Goal: Communication & Community: Answer question/provide support

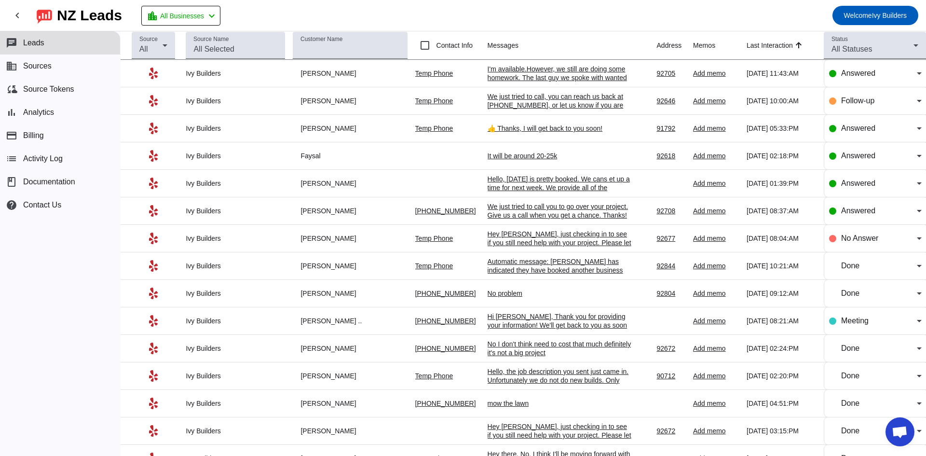
click at [518, 77] on div "I'm available.However, we still are doing some homework. The last guy we spoke …" at bounding box center [560, 82] width 145 height 35
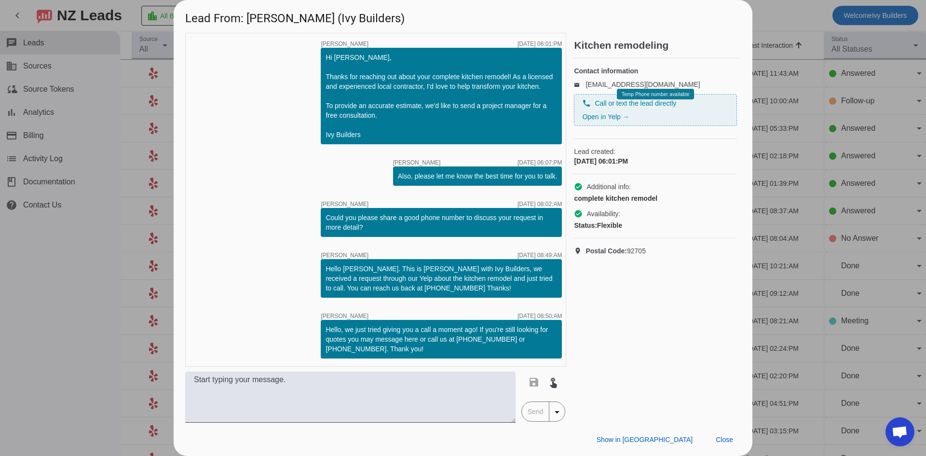
scroll to position [473, 0]
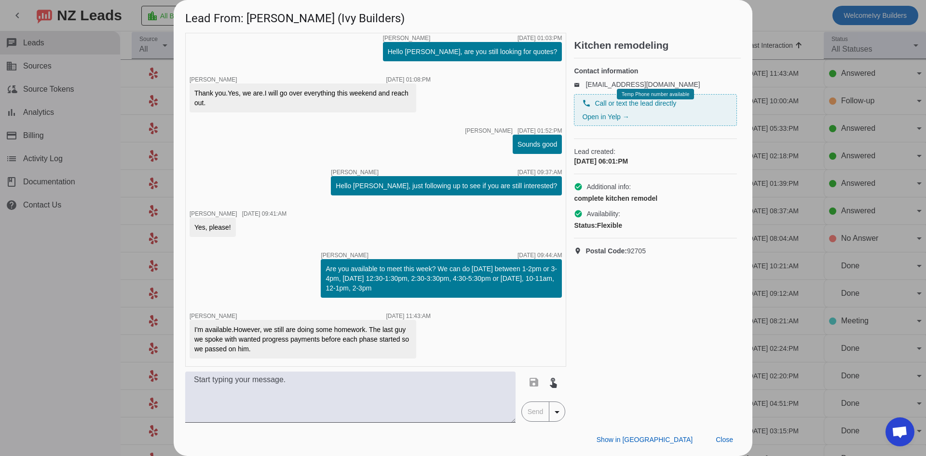
click at [230, 345] on div "I'm available.However, we still are doing some homework. The last guy we spoke …" at bounding box center [302, 339] width 217 height 29
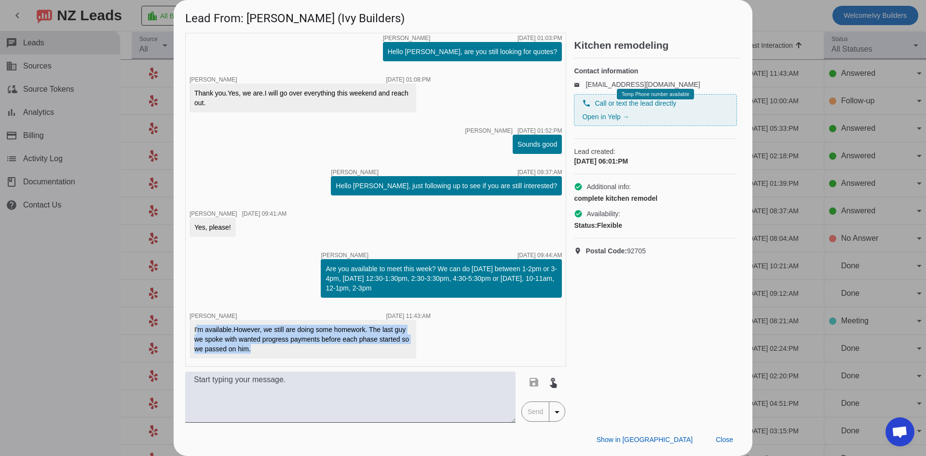
click at [231, 345] on div "I'm available.However, we still are doing some homework. The last guy we spoke …" at bounding box center [302, 339] width 217 height 29
copy div "I'm available.However, we still are doing some homework. The last guy we spoke …"
drag, startPoint x: 798, startPoint y: 7, endPoint x: 651, endPoint y: 138, distance: 197.1
click at [798, 7] on div at bounding box center [463, 228] width 926 height 456
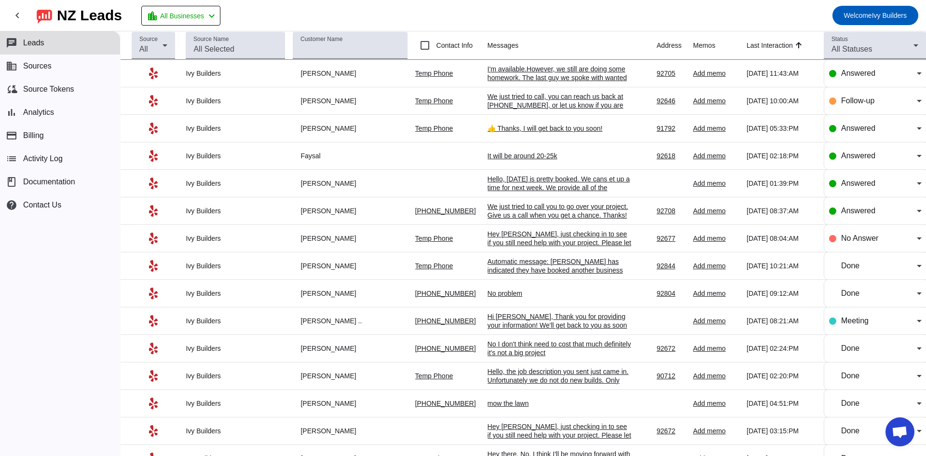
click at [520, 69] on div "I'm available.However, we still are doing some homework. The last guy we spoke …" at bounding box center [560, 82] width 145 height 35
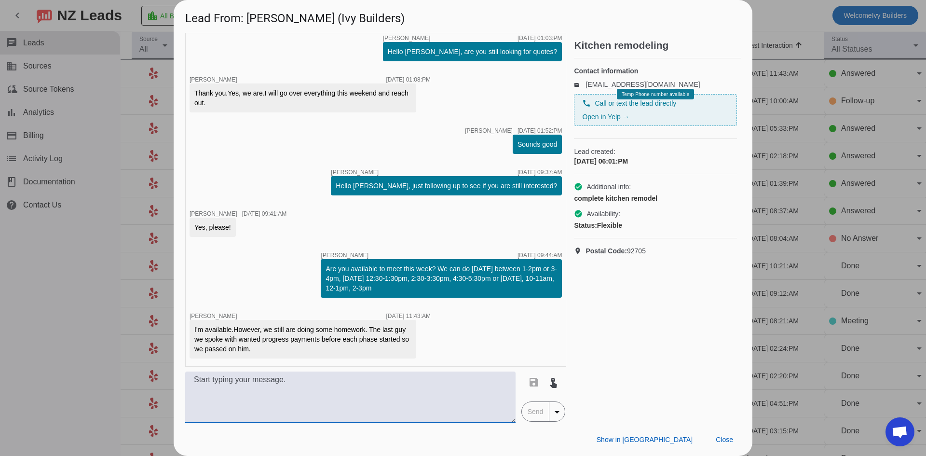
click at [319, 384] on textarea at bounding box center [350, 396] width 330 height 51
paste textarea "just say: No problem, the payments are normally due upon completion of each sta…"
drag, startPoint x: 240, startPoint y: 382, endPoint x: 160, endPoint y: 373, distance: 80.6
click at [161, 373] on div "Lead From: [PERSON_NAME] (Ivy Builders) timer close [PERSON_NAME] [DATE] 06:01:…" at bounding box center [463, 228] width 926 height 456
click at [195, 404] on textarea "No problem, the payments are normally due upon completion of each stage." at bounding box center [350, 396] width 330 height 51
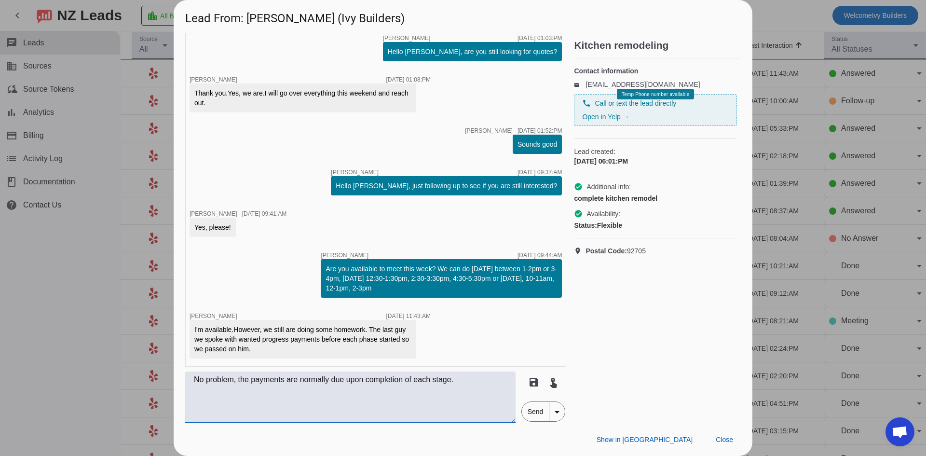
click at [454, 382] on textarea "No problem, the payments are normally due upon completion of each stage." at bounding box center [350, 396] width 330 height 51
type textarea "No problem, the payments are normally due upon completion of each stage. We wou…"
click at [531, 413] on span "Send" at bounding box center [535, 411] width 27 height 19
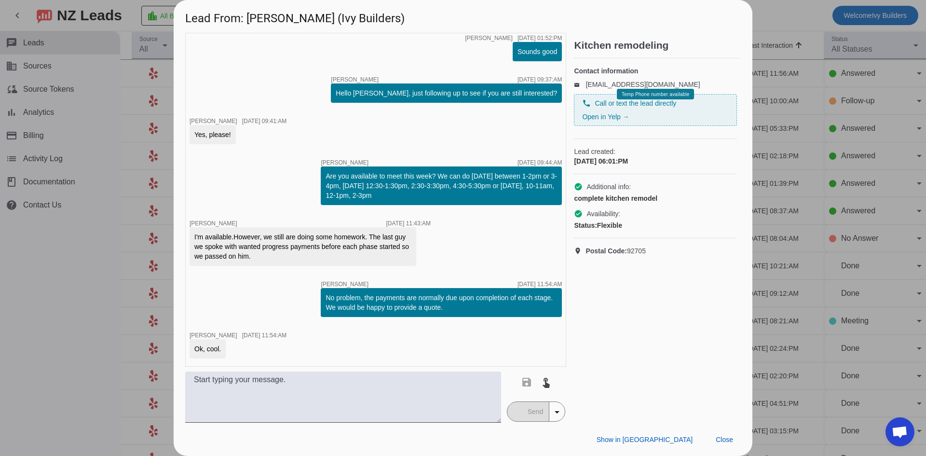
scroll to position [616, 0]
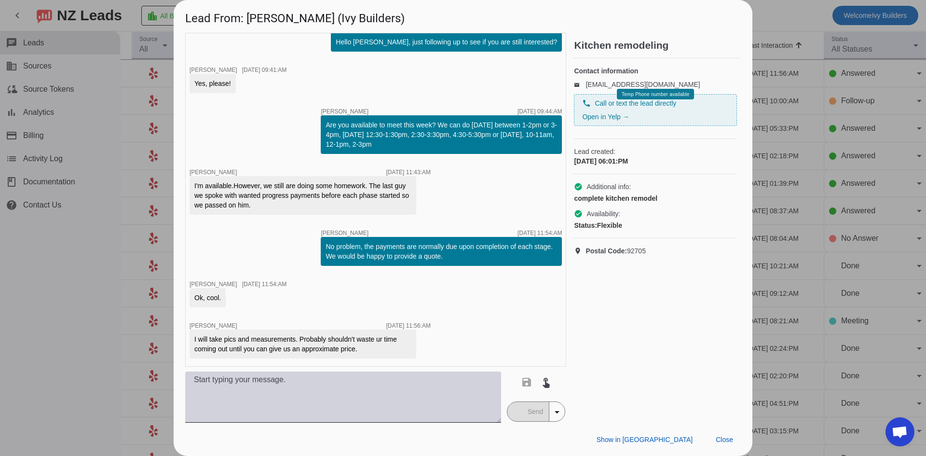
click at [281, 391] on textarea at bounding box center [343, 396] width 316 height 51
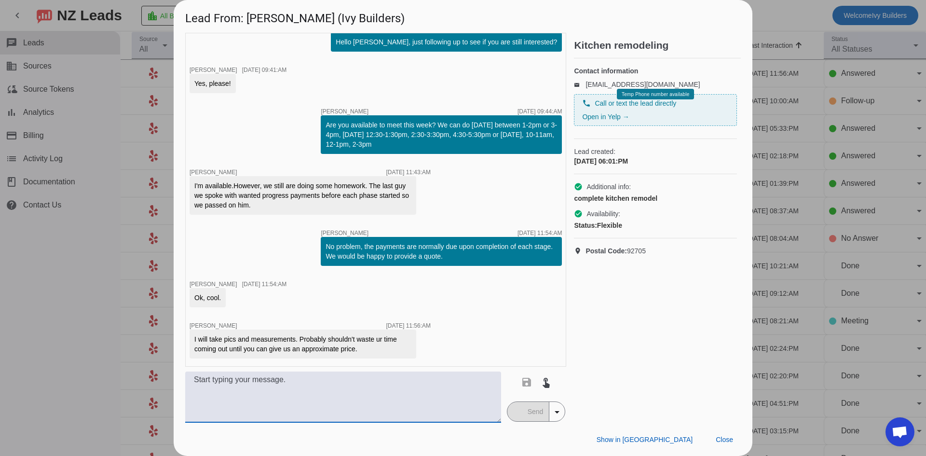
scroll to position [658, 0]
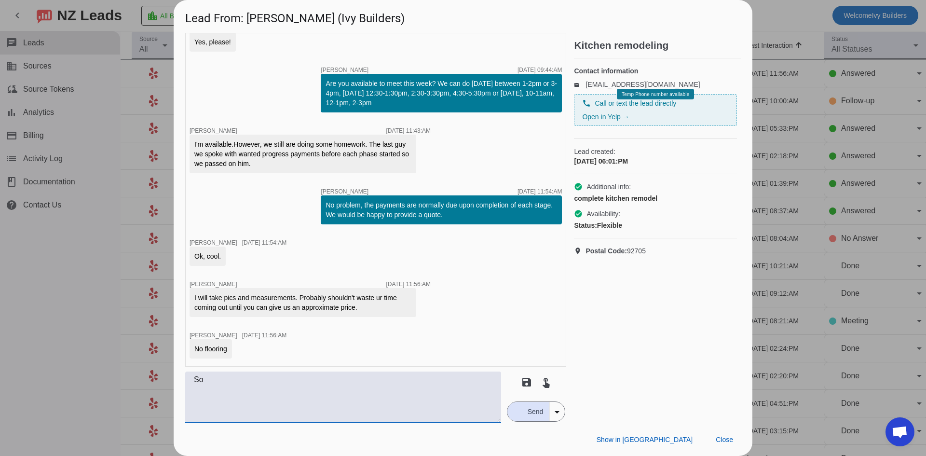
type textarea "S"
click at [226, 381] on textarea "Okay, sed what you can and we will tey to get a ballpark." at bounding box center [343, 396] width 316 height 51
click at [331, 381] on textarea "Okay, send what you can and we will tey to get a ballpark." at bounding box center [343, 396] width 316 height 51
type textarea "Okay, send what you can and we will try to get a ballpark."
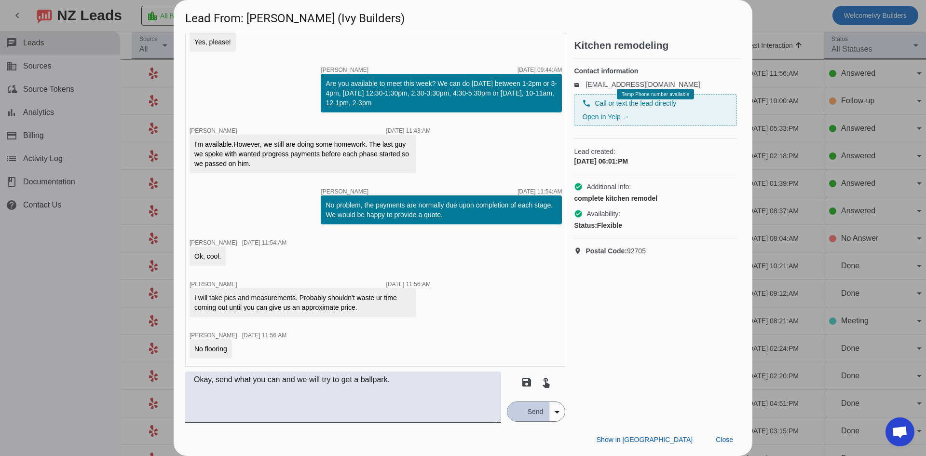
click at [516, 410] on div "button" at bounding box center [517, 411] width 9 height 9
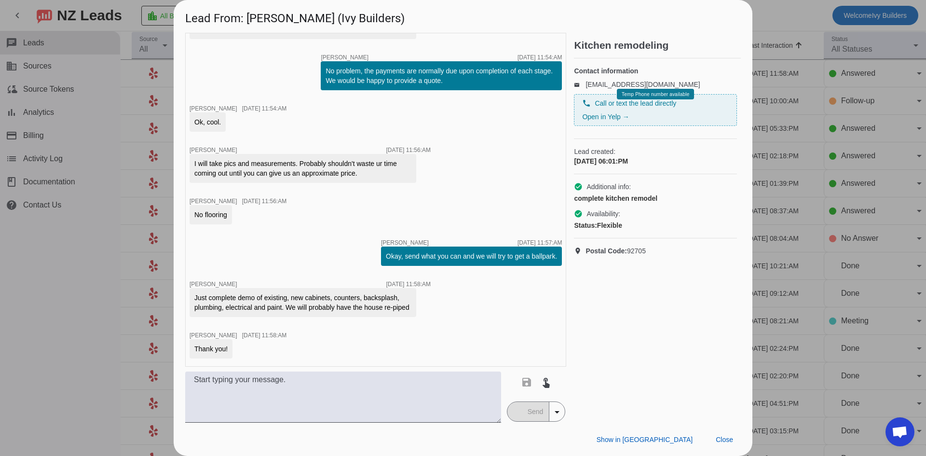
scroll to position [833, 0]
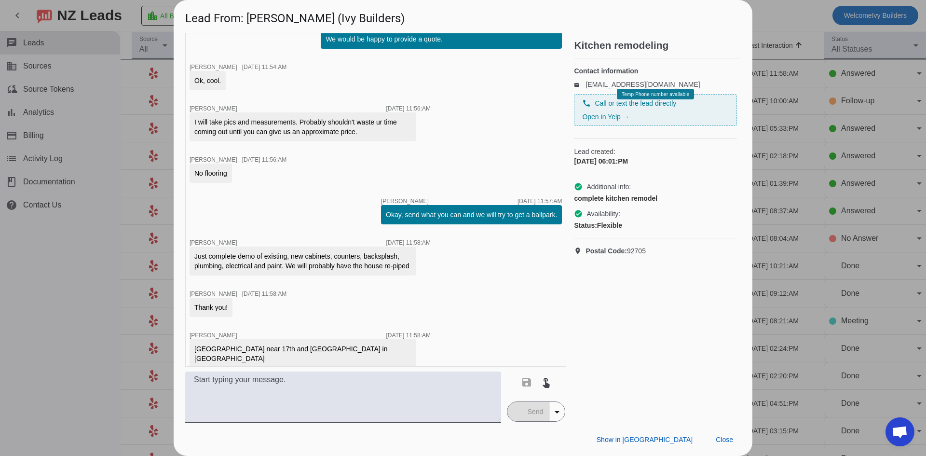
click at [794, 20] on div at bounding box center [463, 228] width 926 height 456
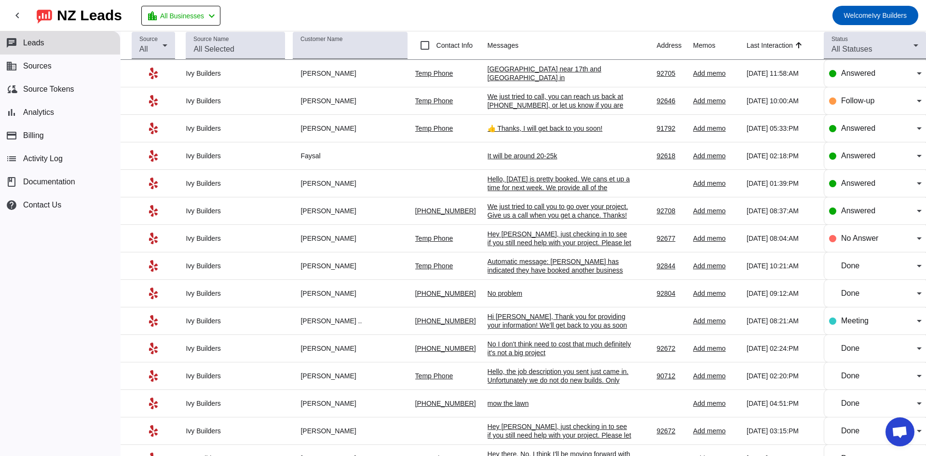
click at [550, 73] on div "[GEOGRAPHIC_DATA] near 17th and [GEOGRAPHIC_DATA] in [GEOGRAPHIC_DATA]" at bounding box center [560, 78] width 145 height 26
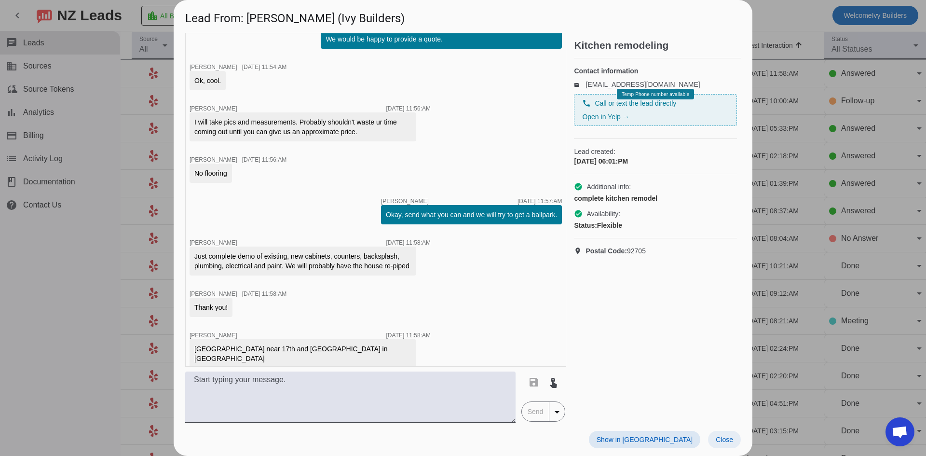
click at [728, 435] on span "Close" at bounding box center [724, 439] width 17 height 8
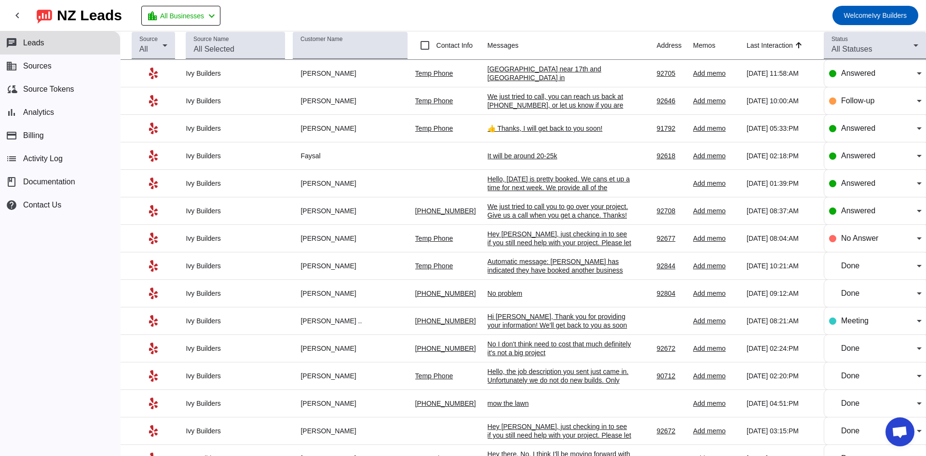
click at [265, 11] on mat-toolbar-row "chevron_left [GEOGRAPHIC_DATA] Leads location_city All Businesses chevron_left …" at bounding box center [463, 15] width 926 height 31
click at [537, 66] on td "[GEOGRAPHIC_DATA] near 17th and [PERSON_NAME] in OC [DATE] 11:58:AM" at bounding box center [572, 73] width 169 height 27
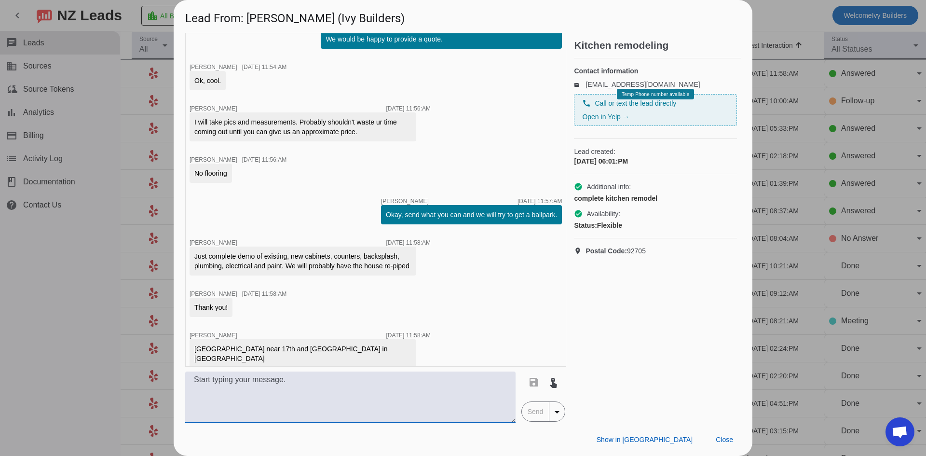
drag, startPoint x: 300, startPoint y: 398, endPoint x: 301, endPoint y: 404, distance: 5.9
click at [301, 404] on textarea at bounding box center [350, 396] width 330 height 51
paste textarea "We need a picture of existing kitchen and to understand what they want to happe…"
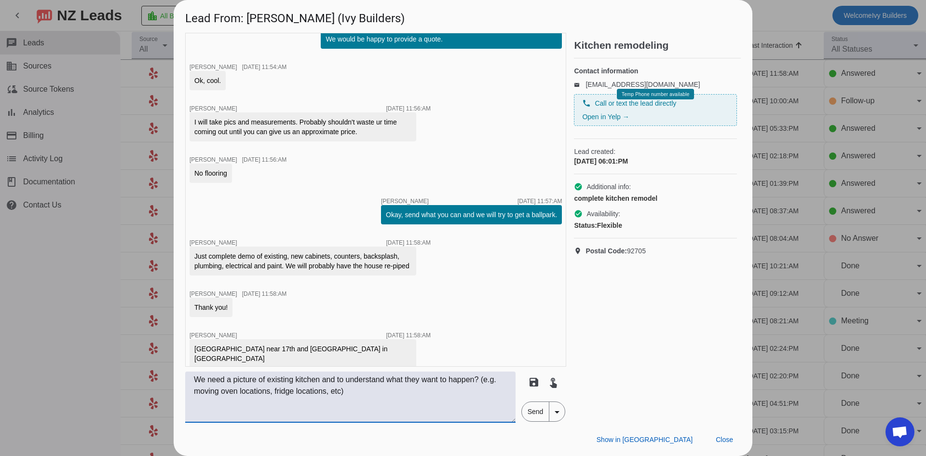
click at [418, 380] on textarea "We need a picture of existing kitchen and to understand what they want to happe…" at bounding box center [350, 396] width 330 height 51
type textarea "We need a picture of existing kitchen and to understand what you want to happen…"
click at [526, 411] on span "Send" at bounding box center [535, 411] width 27 height 19
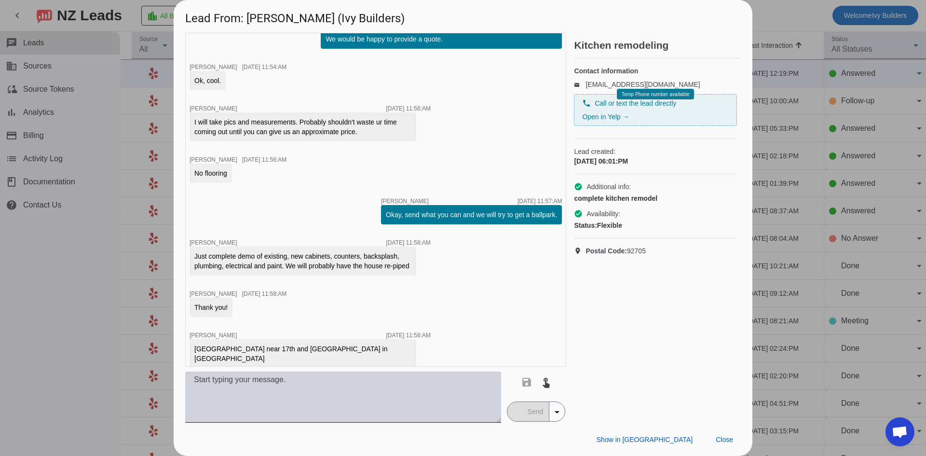
scroll to position [884, 0]
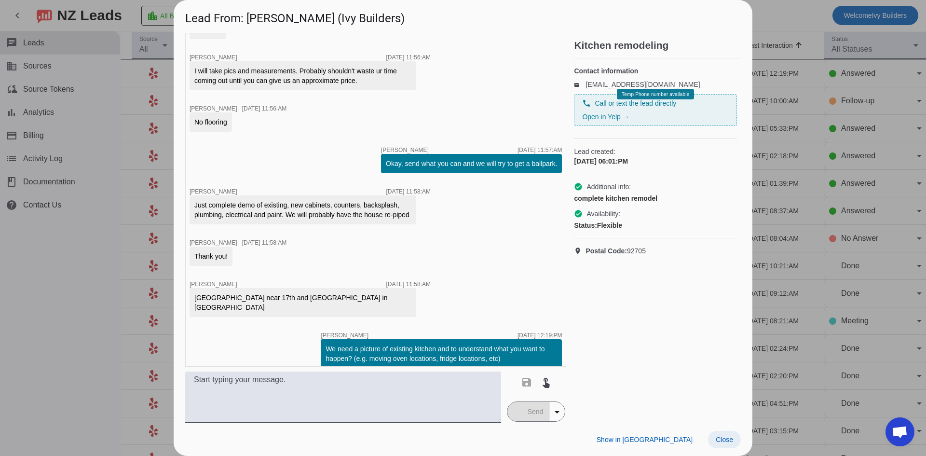
click at [715, 441] on span at bounding box center [724, 439] width 33 height 17
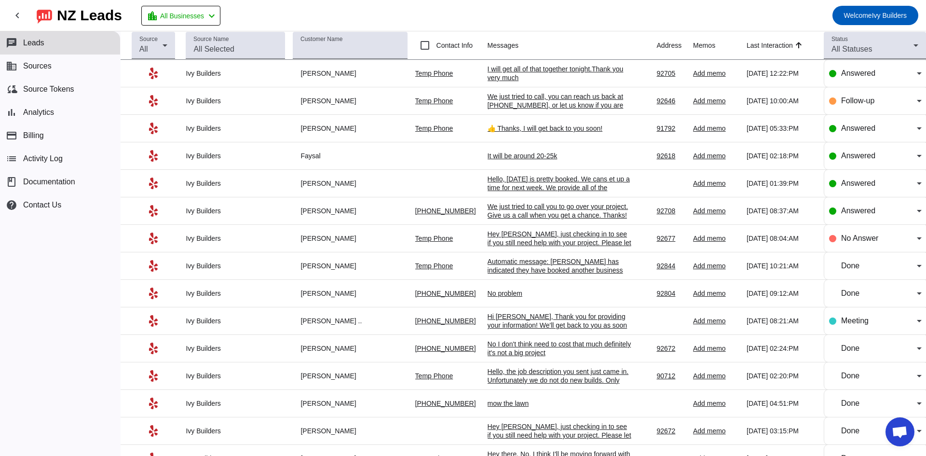
click at [503, 68] on div "I will get all of that together tonight.Thank you very much" at bounding box center [560, 73] width 145 height 17
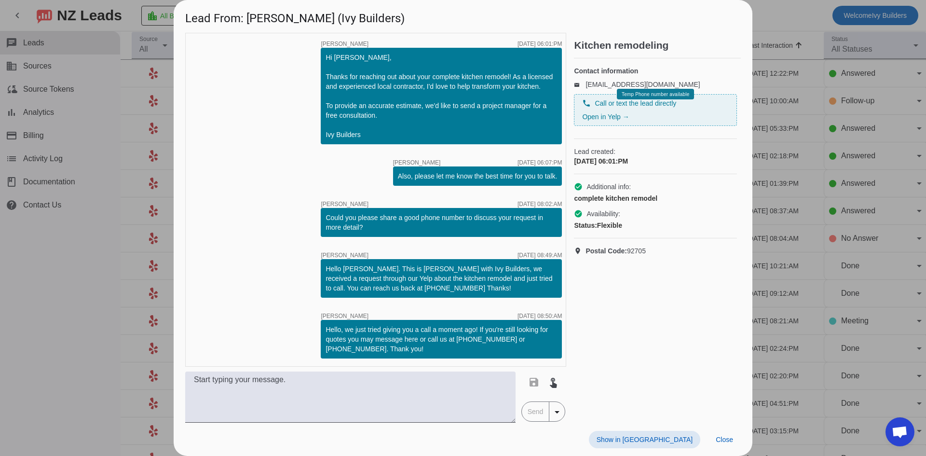
scroll to position [926, 0]
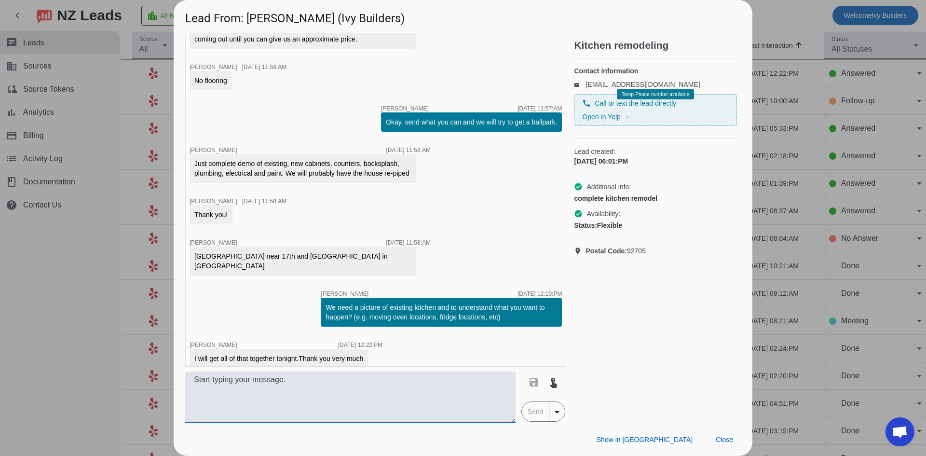
click at [399, 398] on textarea at bounding box center [350, 396] width 330 height 51
type textarea "Of course!"
click at [537, 415] on span "Send" at bounding box center [535, 411] width 27 height 19
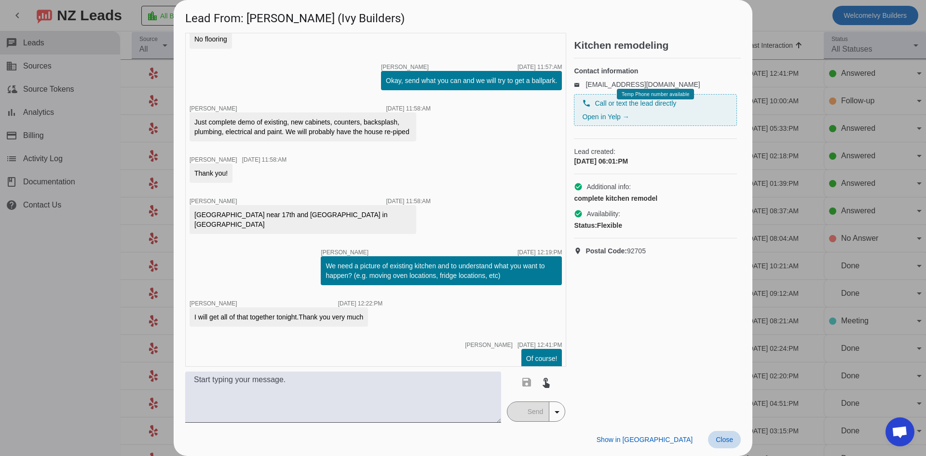
click at [725, 447] on span at bounding box center [724, 439] width 33 height 17
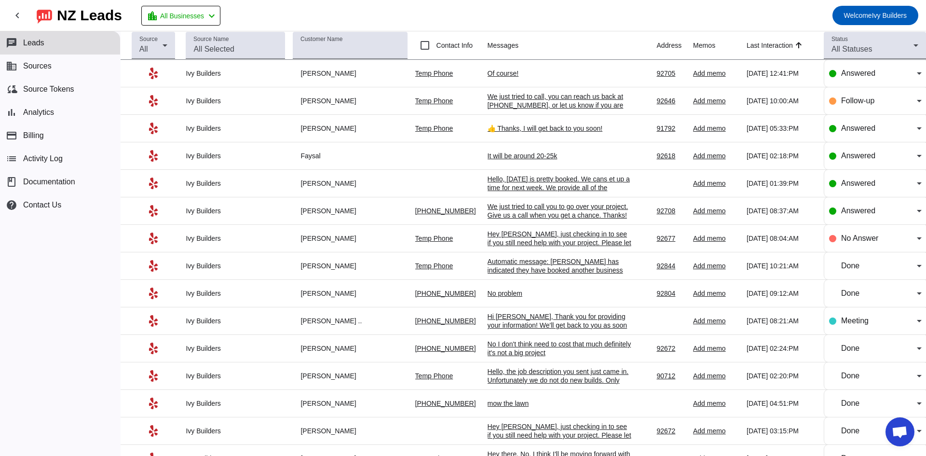
drag, startPoint x: 497, startPoint y: 310, endPoint x: 408, endPoint y: 88, distance: 239.1
click at [893, 19] on span "Welcome Ivy Builders" at bounding box center [875, 16] width 63 height 14
click at [794, 14] on div at bounding box center [463, 228] width 926 height 456
